Goal: Task Accomplishment & Management: Use online tool/utility

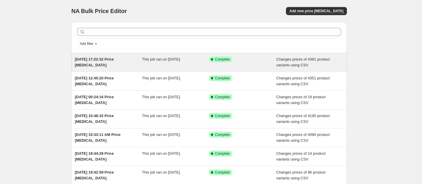
click at [100, 66] on div "[DATE] 17:22:32 Price [MEDICAL_DATA]" at bounding box center [108, 63] width 67 height 12
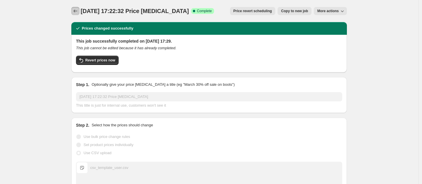
click at [76, 12] on icon "Price change jobs" at bounding box center [75, 11] width 6 height 6
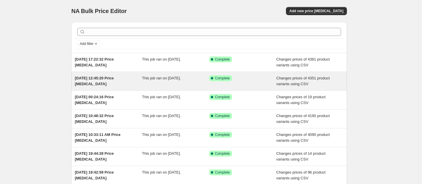
click at [136, 83] on div "[DATE] 12:45:20 Price [MEDICAL_DATA]" at bounding box center [108, 81] width 67 height 12
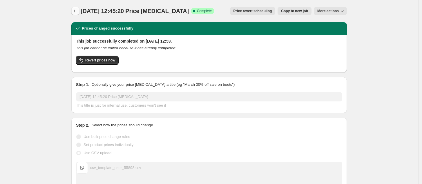
click at [77, 10] on icon "Price change jobs" at bounding box center [75, 11] width 6 height 6
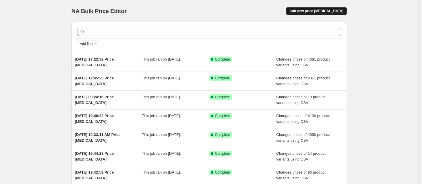
click at [325, 10] on span "Add new price [MEDICAL_DATA]" at bounding box center [316, 11] width 54 height 5
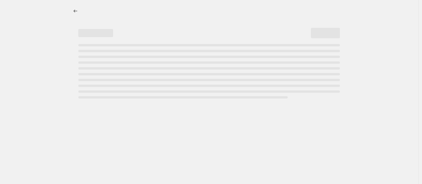
select select "percentage"
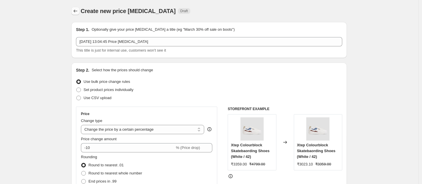
click at [78, 11] on icon "Price change jobs" at bounding box center [75, 11] width 6 height 6
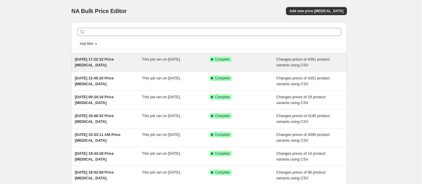
click at [130, 63] on div "[DATE] 17:22:32 Price [MEDICAL_DATA]" at bounding box center [108, 63] width 67 height 12
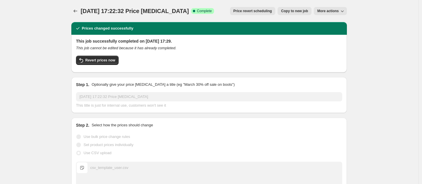
click at [330, 12] on span "More actions" at bounding box center [327, 11] width 21 height 5
click at [337, 25] on span "Export Recap CSV" at bounding box center [336, 23] width 32 height 4
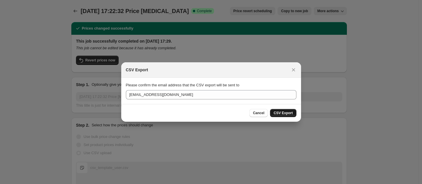
click at [282, 111] on span "CSV Export" at bounding box center [282, 113] width 19 height 5
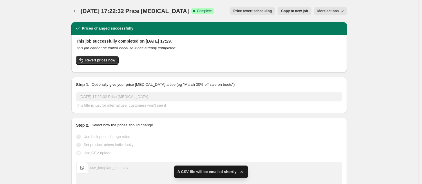
click at [338, 12] on span "More actions" at bounding box center [327, 11] width 21 height 5
click at [329, 23] on span "Export Recap CSV" at bounding box center [336, 23] width 32 height 4
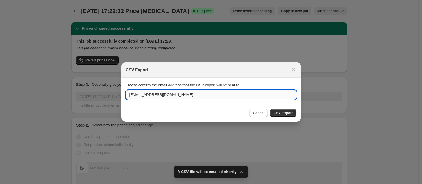
click at [203, 97] on input "[EMAIL_ADDRESS][DOMAIN_NAME]" at bounding box center [211, 94] width 170 height 9
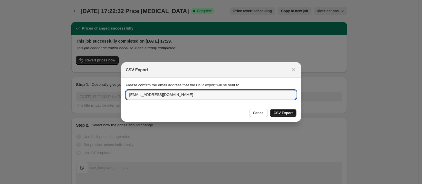
type input "[EMAIL_ADDRESS][DOMAIN_NAME]"
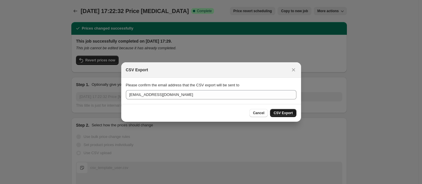
click at [280, 113] on span "CSV Export" at bounding box center [282, 113] width 19 height 5
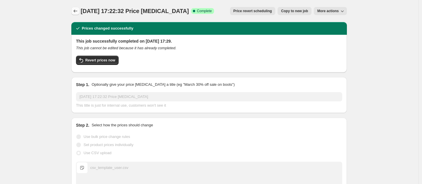
click at [76, 14] on button "Price change jobs" at bounding box center [75, 11] width 8 height 8
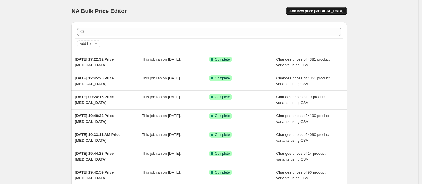
click at [316, 11] on span "Add new price [MEDICAL_DATA]" at bounding box center [316, 11] width 54 height 5
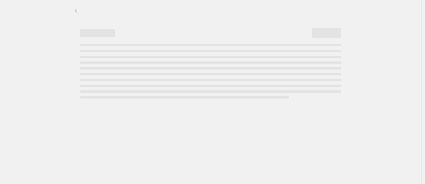
select select "percentage"
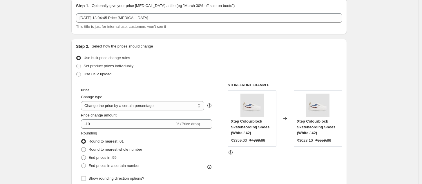
scroll to position [36, 0]
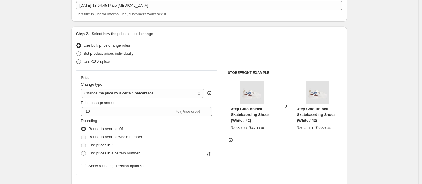
click at [93, 62] on span "Use CSV upload" at bounding box center [97, 61] width 28 height 4
click at [77, 60] on input "Use CSV upload" at bounding box center [76, 59] width 0 height 0
radio input "true"
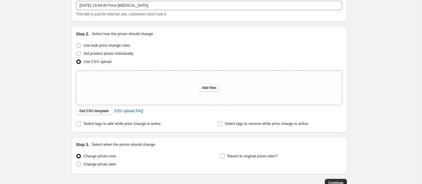
scroll to position [72, 0]
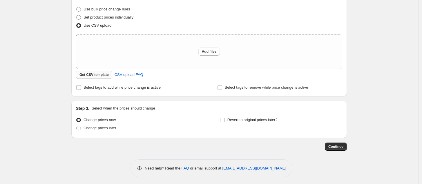
click at [105, 76] on span "Get CSV template" at bounding box center [93, 74] width 29 height 5
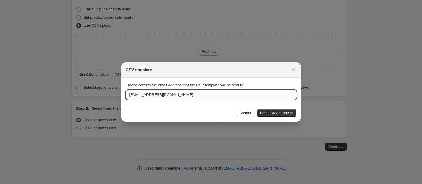
click at [195, 96] on input "[EMAIL_ADDRESS][DOMAIN_NAME]" at bounding box center [211, 94] width 170 height 9
type input "[EMAIL_ADDRESS][DOMAIN_NAME]"
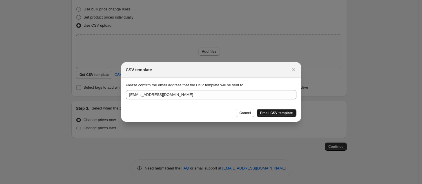
click at [283, 113] on span "Email CSV template" at bounding box center [276, 113] width 33 height 5
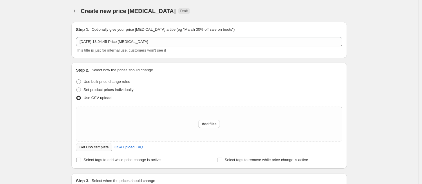
click at [103, 145] on span "Get CSV template" at bounding box center [93, 147] width 29 height 5
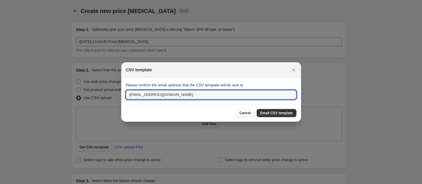
drag, startPoint x: 190, startPoint y: 94, endPoint x: 109, endPoint y: 100, distance: 82.0
click at [279, 111] on span "Email CSV template" at bounding box center [276, 113] width 33 height 5
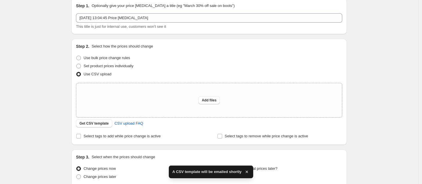
scroll to position [36, 0]
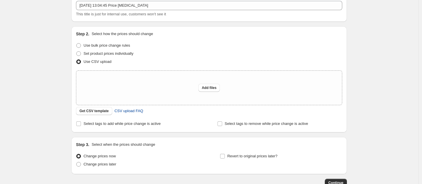
click at [137, 113] on span "CSV upload FAQ" at bounding box center [129, 111] width 29 height 6
click at [204, 87] on span "Add files" at bounding box center [209, 88] width 15 height 5
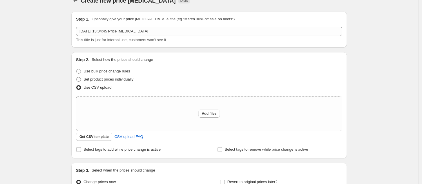
scroll to position [0, 0]
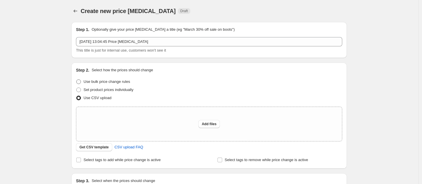
click at [121, 83] on span "Use bulk price change rules" at bounding box center [106, 81] width 46 height 4
click at [77, 80] on input "Use bulk price change rules" at bounding box center [76, 79] width 0 height 0
radio input "true"
select select "percentage"
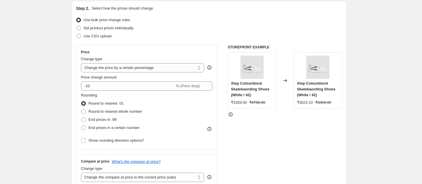
scroll to position [72, 0]
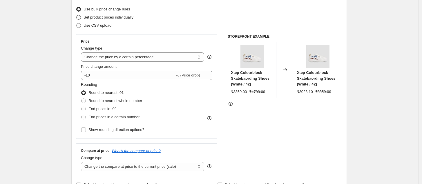
click at [106, 18] on span "Set product prices individually" at bounding box center [108, 17] width 50 height 4
click at [77, 15] on input "Set product prices individually" at bounding box center [76, 15] width 0 height 0
radio input "true"
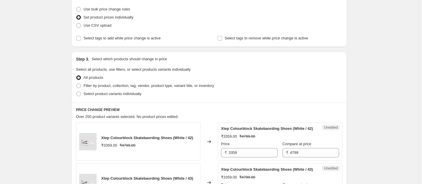
click at [106, 18] on span "Set product prices individually" at bounding box center [108, 17] width 50 height 4
click at [77, 15] on input "Set product prices individually" at bounding box center [76, 15] width 0 height 0
click at [108, 8] on span "Use bulk price change rules" at bounding box center [106, 9] width 46 height 4
click at [77, 7] on input "Use bulk price change rules" at bounding box center [76, 7] width 0 height 0
radio input "true"
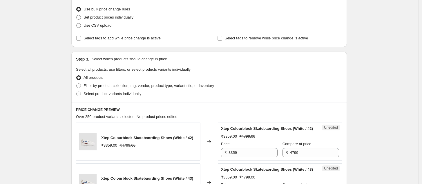
select select "percentage"
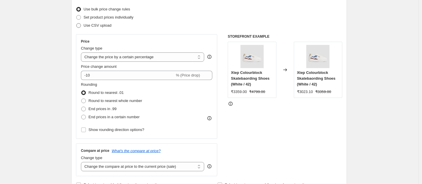
click at [105, 24] on span "Use CSV upload" at bounding box center [97, 25] width 28 height 4
click at [77, 23] on input "Use CSV upload" at bounding box center [76, 23] width 0 height 0
radio input "true"
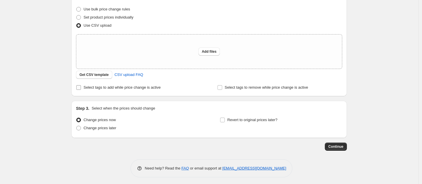
click at [133, 91] on label "Select tags to add while price change is active" at bounding box center [118, 87] width 85 height 8
click at [81, 90] on input "Select tags to add while price change is active" at bounding box center [78, 87] width 5 height 5
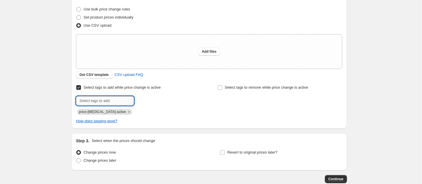
click at [130, 101] on input "text" at bounding box center [105, 100] width 58 height 9
click at [80, 87] on input "Select tags to add while price change is active" at bounding box center [78, 87] width 5 height 5
checkbox input "false"
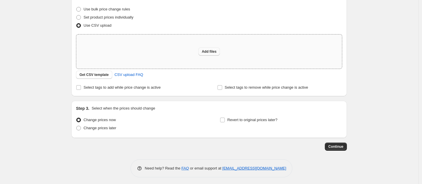
click at [208, 51] on span "Add files" at bounding box center [209, 51] width 15 height 5
type input "C:\fakepath\csv_template_user_55898.csv"
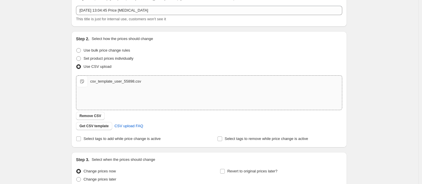
scroll to position [85, 0]
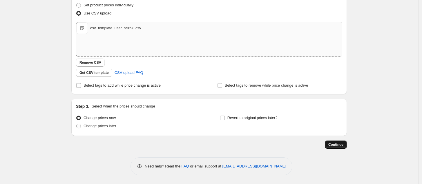
click at [334, 146] on span "Continue" at bounding box center [335, 144] width 15 height 5
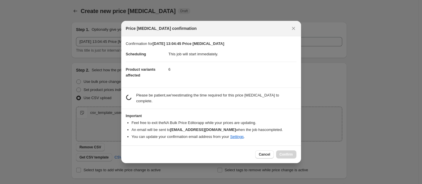
scroll to position [0, 0]
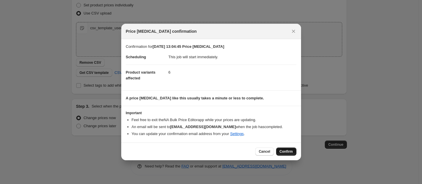
click at [281, 150] on span "Confirm" at bounding box center [285, 151] width 13 height 5
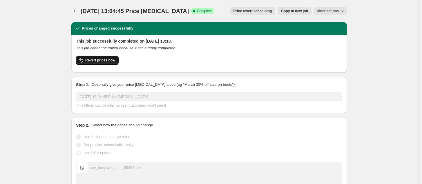
click at [101, 58] on span "Revert prices now" at bounding box center [100, 60] width 30 height 5
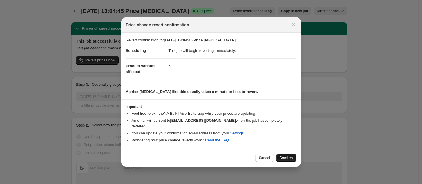
click at [280, 154] on button "Confirm" at bounding box center [286, 158] width 20 height 8
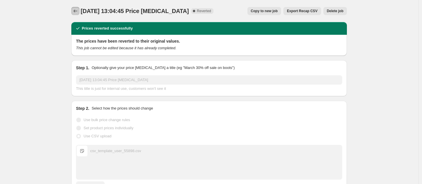
click at [75, 10] on icon "Price change jobs" at bounding box center [75, 11] width 6 height 6
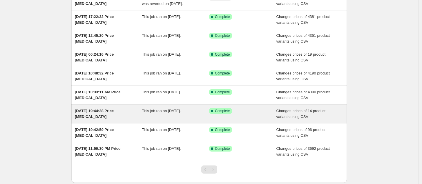
scroll to position [30, 0]
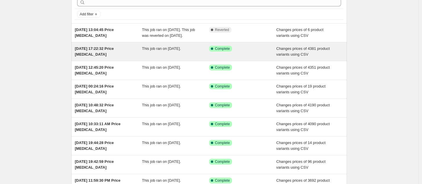
click at [115, 61] on div "13 Jun 2025, 17:22:32 Price change job This job ran on 13 June 2025. Success Co…" at bounding box center [208, 51] width 275 height 19
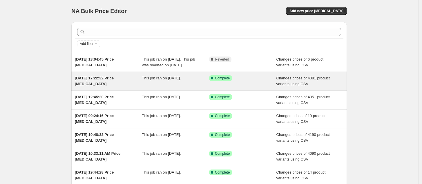
click at [114, 84] on span "13 Jun 2025, 17:22:32 Price change job" at bounding box center [94, 81] width 39 height 10
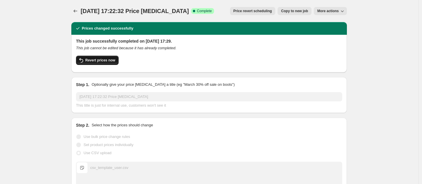
click at [108, 61] on span "Revert prices now" at bounding box center [100, 60] width 30 height 5
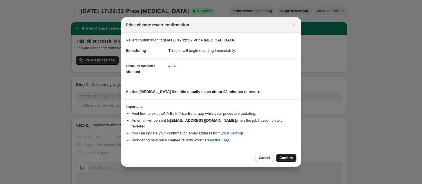
click at [280, 156] on span "Confirm" at bounding box center [285, 158] width 13 height 5
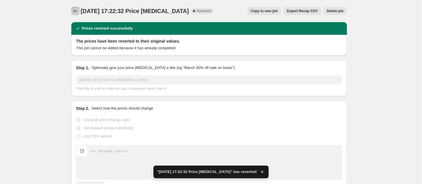
click at [77, 13] on icon "Price change jobs" at bounding box center [75, 11] width 6 height 6
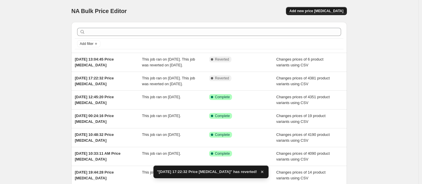
click at [325, 8] on button "Add new price [MEDICAL_DATA]" at bounding box center [316, 11] width 61 height 8
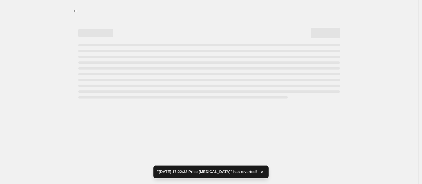
select select "percentage"
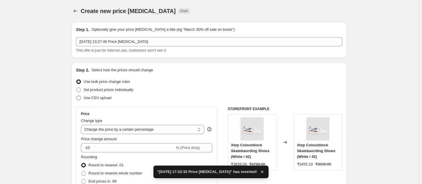
click at [88, 99] on span "Use CSV upload" at bounding box center [97, 98] width 28 height 4
click at [77, 96] on input "Use CSV upload" at bounding box center [76, 96] width 0 height 0
radio input "true"
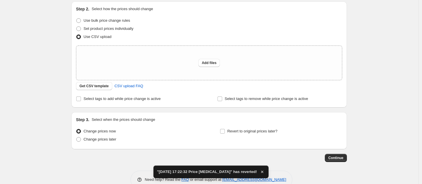
scroll to position [72, 0]
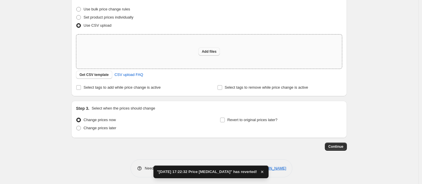
click at [207, 51] on span "Add files" at bounding box center [209, 51] width 15 height 5
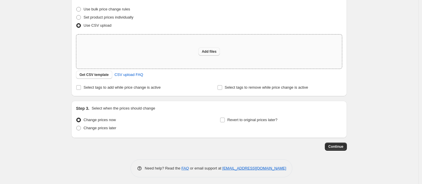
type input "C:\fakepath\csv_template_user_55898 (1).csv"
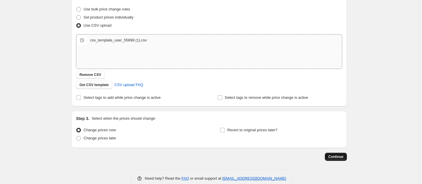
click at [340, 155] on span "Continue" at bounding box center [335, 157] width 15 height 5
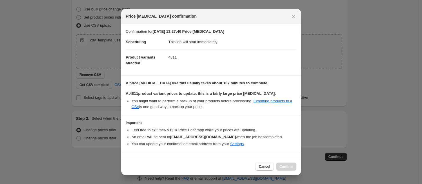
click at [177, 59] on dd "4811" at bounding box center [232, 57] width 128 height 15
click at [172, 118] on section "Important Feel free to exit the NA Bulk Price Editor app while your prices are …" at bounding box center [211, 134] width 180 height 37
click at [290, 168] on div "Cancel Confirm" at bounding box center [275, 167] width 41 height 8
click at [281, 168] on div "Cancel Confirm" at bounding box center [275, 167] width 41 height 8
click at [267, 168] on span "Cancel" at bounding box center [264, 166] width 11 height 5
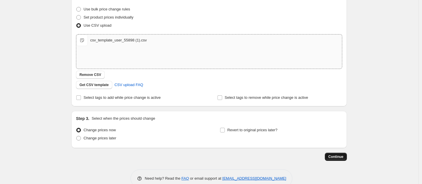
click at [337, 155] on span "Continue" at bounding box center [335, 157] width 15 height 5
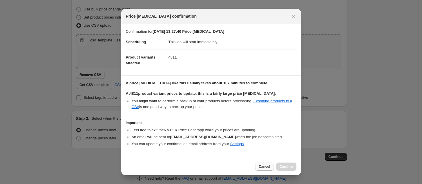
click at [263, 166] on span "Cancel" at bounding box center [264, 166] width 11 height 5
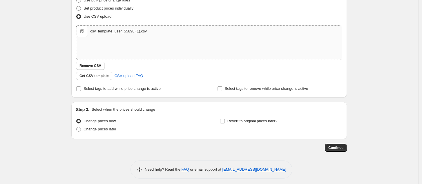
scroll to position [85, 0]
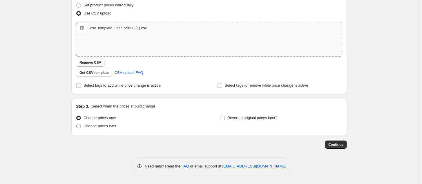
click at [99, 127] on span "Change prices later" at bounding box center [99, 126] width 33 height 4
click at [77, 124] on input "Change prices later" at bounding box center [76, 124] width 0 height 0
radio input "true"
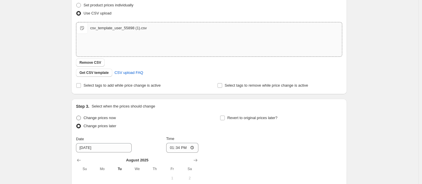
scroll to position [121, 0]
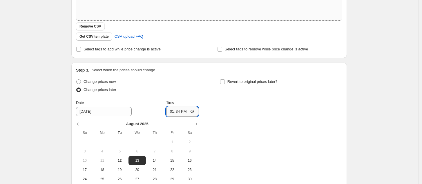
click at [186, 112] on input "13:34" at bounding box center [182, 112] width 32 height 10
click at [177, 112] on input "13:34" at bounding box center [182, 112] width 32 height 10
type input "13:54"
click at [229, 117] on div "Change prices now Change prices later Date 8/13/2025 Time 13:54 August 2025 Su …" at bounding box center [209, 135] width 266 height 115
click at [250, 102] on div "Change prices now Change prices later Date 8/13/2025 Time 13:54 August 2025 Su …" at bounding box center [209, 135] width 266 height 115
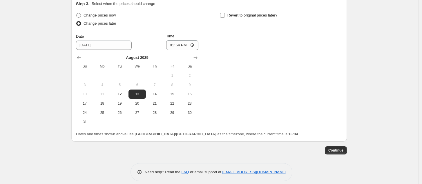
scroll to position [193, 0]
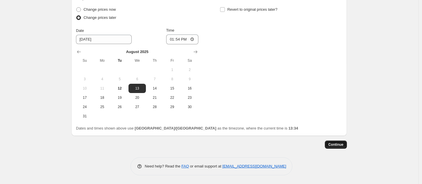
click at [339, 144] on span "Continue" at bounding box center [335, 144] width 15 height 5
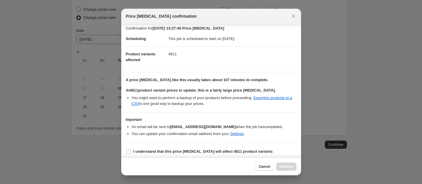
scroll to position [6, 0]
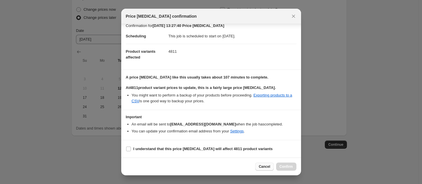
click at [265, 168] on span "Cancel" at bounding box center [264, 166] width 11 height 5
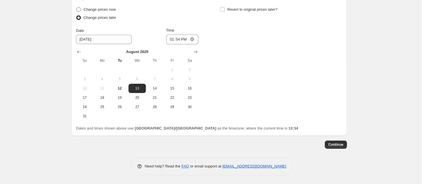
click at [81, 10] on span at bounding box center [78, 9] width 5 height 5
click at [77, 8] on input "Change prices now" at bounding box center [76, 7] width 0 height 0
radio input "true"
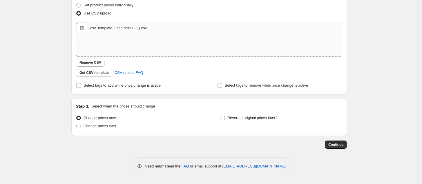
scroll to position [85, 0]
click at [343, 144] on span "Continue" at bounding box center [335, 144] width 15 height 5
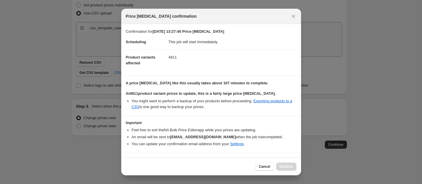
scroll to position [13, 0]
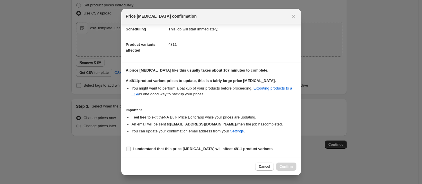
click at [156, 148] on b "I understand that this price change job will affect 4811 product variants" at bounding box center [202, 149] width 139 height 4
click at [131, 148] on input "I understand that this price change job will affect 4811 product variants" at bounding box center [128, 149] width 5 height 5
checkbox input "true"
click at [291, 168] on span "Confirm" at bounding box center [285, 166] width 13 height 5
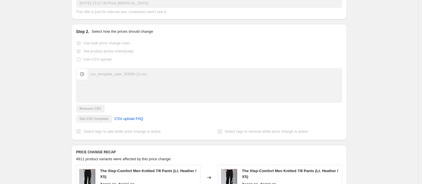
scroll to position [109, 0]
